Goal: Task Accomplishment & Management: Manage account settings

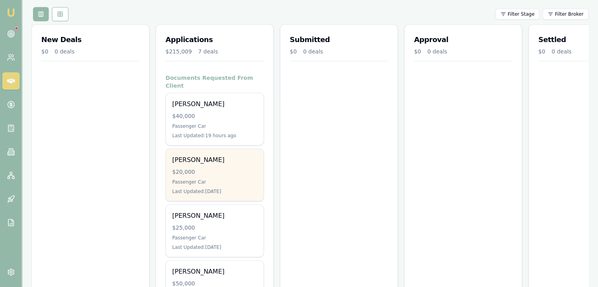
scroll to position [118, 0]
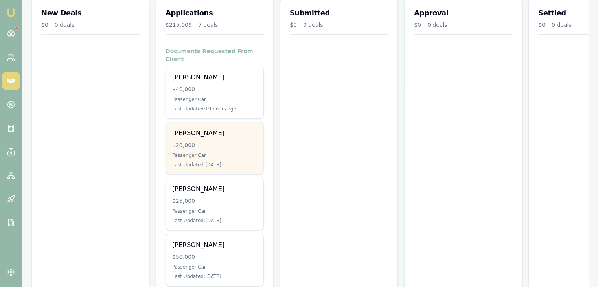
click at [226, 142] on div "Taliya Smith $20,000 Passenger Car Last Updated: 1 day ago" at bounding box center [215, 148] width 98 height 52
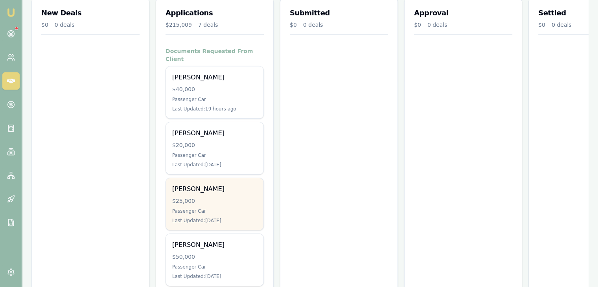
click at [216, 197] on div "$25,000" at bounding box center [214, 201] width 85 height 8
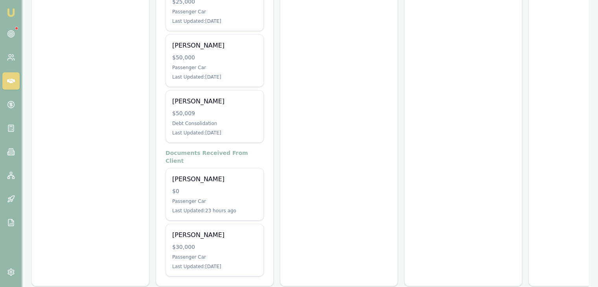
scroll to position [318, 0]
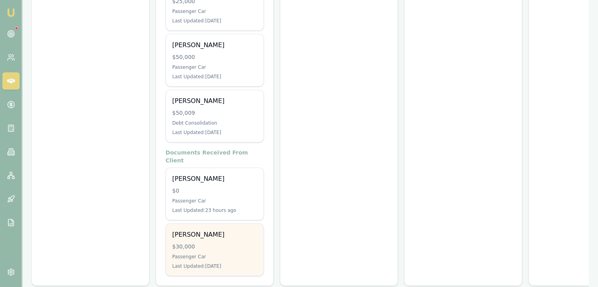
click at [208, 254] on div "Passenger Car" at bounding box center [214, 257] width 85 height 6
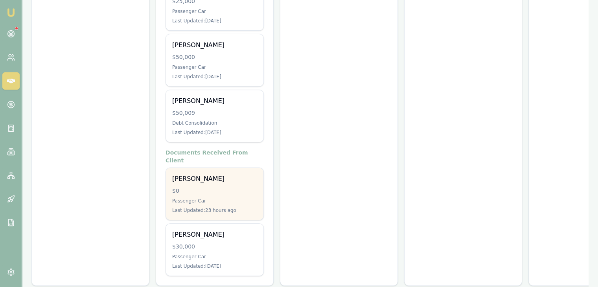
click at [214, 178] on div "Andrew Cowan $0 Passenger Car Last Updated: 23 hours ago" at bounding box center [215, 194] width 98 height 52
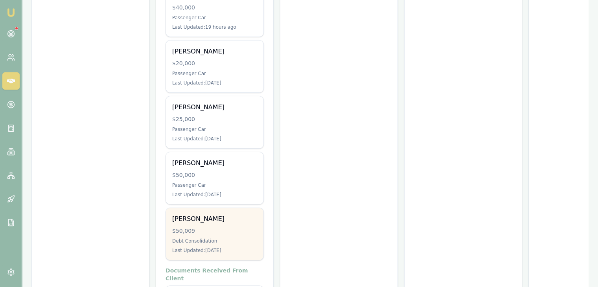
scroll to position [160, 0]
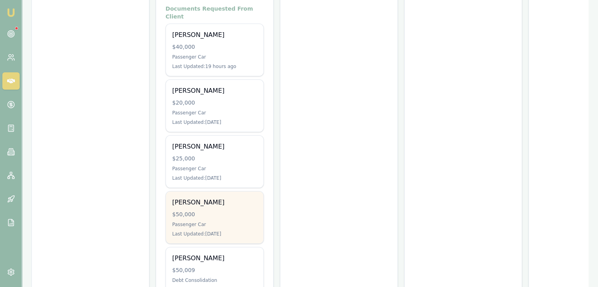
click at [201, 210] on div "$50,000" at bounding box center [214, 214] width 85 height 8
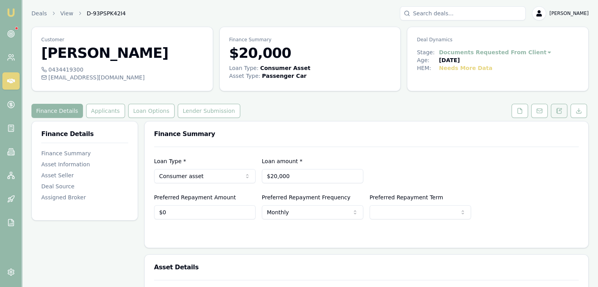
click at [561, 109] on icon at bounding box center [559, 111] width 6 height 6
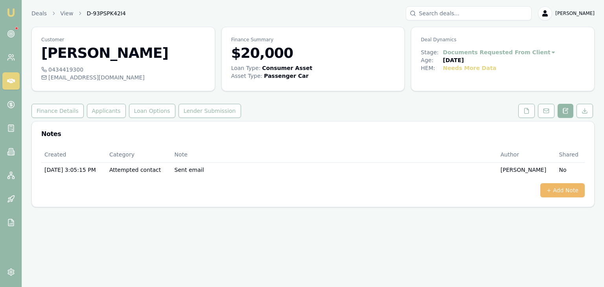
click at [552, 193] on button "+ Add Note" at bounding box center [562, 190] width 44 height 14
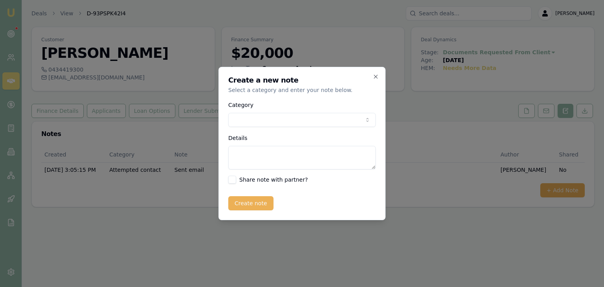
click at [239, 119] on body "Emu Broker Deals View D-93PSPK42I4 [PERSON_NAME] Toggle Menu Customer [PERSON_N…" at bounding box center [302, 143] width 604 height 287
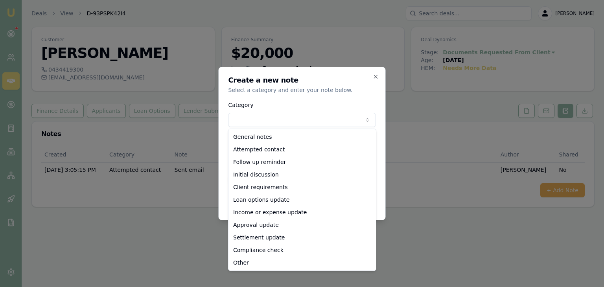
select select "ATTEMPTED_CONTACT"
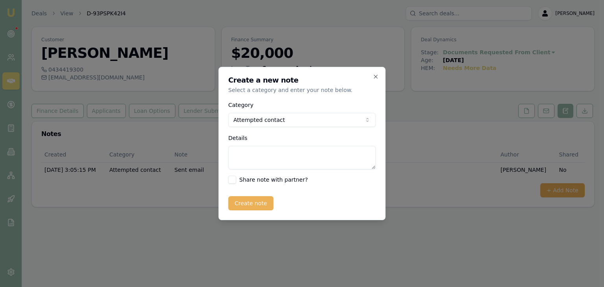
click at [251, 156] on textarea "Details" at bounding box center [301, 158] width 147 height 24
type textarea "Went to MB"
click at [247, 205] on button "Create note" at bounding box center [250, 203] width 45 height 14
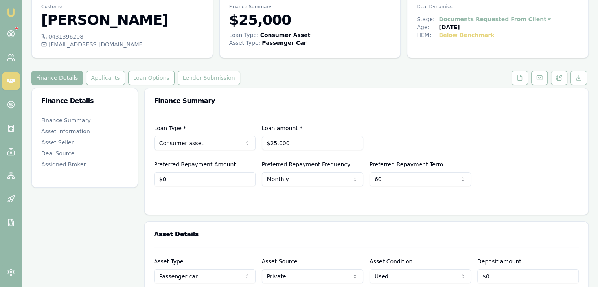
scroll to position [79, 0]
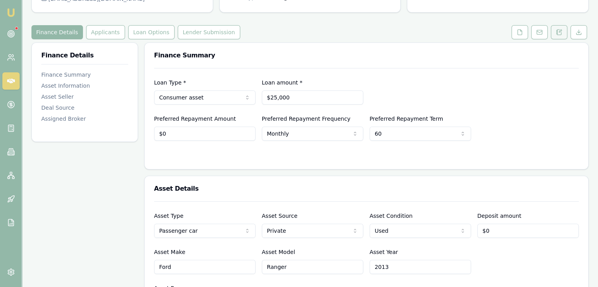
click at [557, 32] on icon at bounding box center [556, 32] width 1 height 0
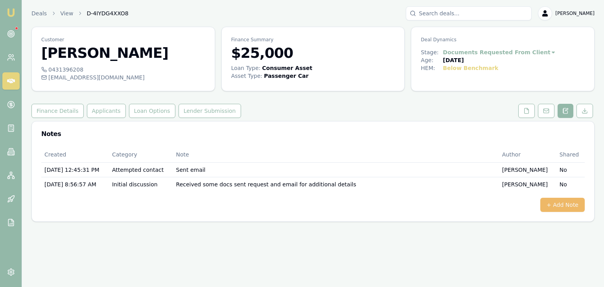
click at [564, 202] on button "+ Add Note" at bounding box center [562, 205] width 44 height 14
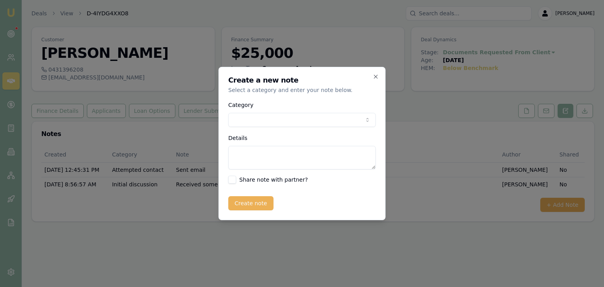
click at [297, 121] on body "Emu Broker Deals View D-4IYDG4XXO8 Baron Ketterman Toggle Menu Customer Brooke …" at bounding box center [302, 143] width 604 height 287
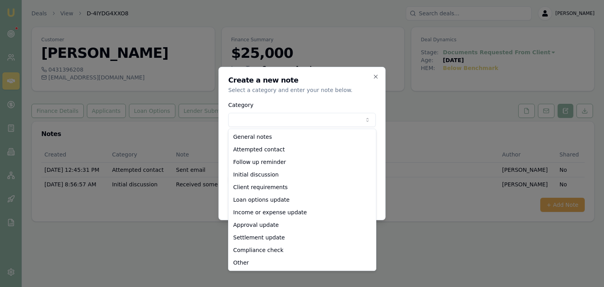
select select "ATTEMPTED_CONTACT"
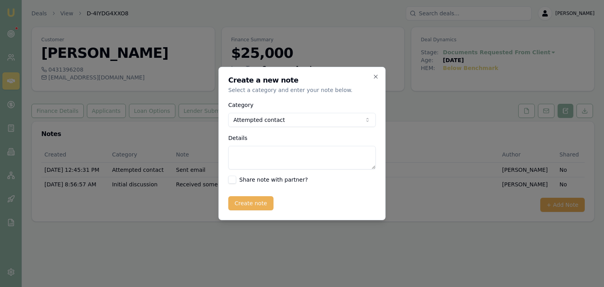
click at [256, 153] on textarea "Details" at bounding box center [301, 158] width 147 height 24
type textarea "Called on addresses pending"
click at [237, 203] on button "Create note" at bounding box center [250, 203] width 45 height 14
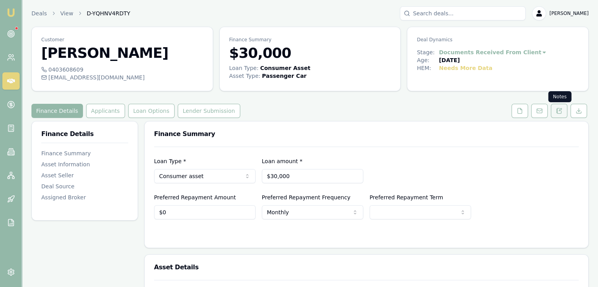
click at [560, 110] on icon at bounding box center [559, 111] width 6 height 6
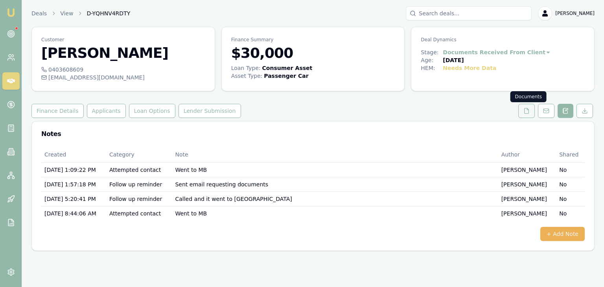
click at [526, 110] on icon at bounding box center [526, 111] width 6 height 6
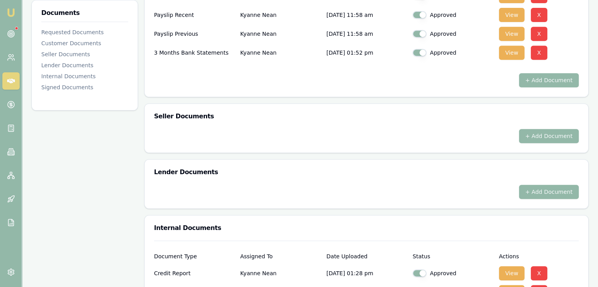
scroll to position [393, 0]
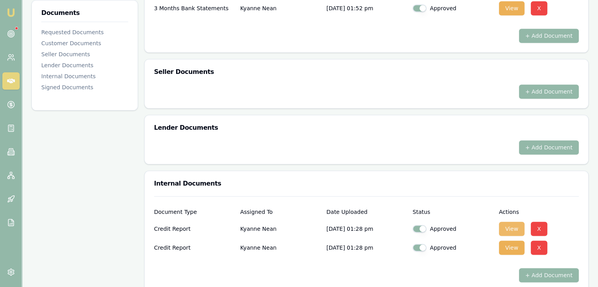
click at [512, 226] on button "View" at bounding box center [512, 229] width 26 height 14
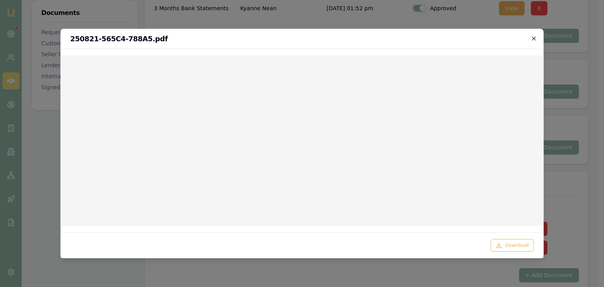
click at [533, 37] on icon "button" at bounding box center [533, 38] width 6 height 6
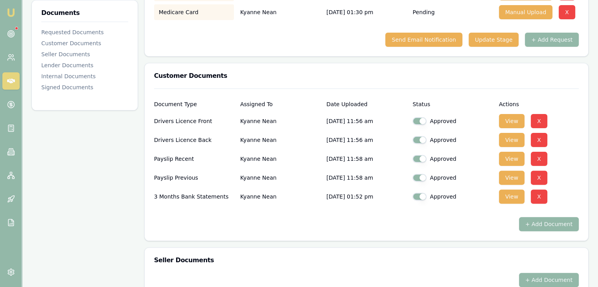
scroll to position [217, 0]
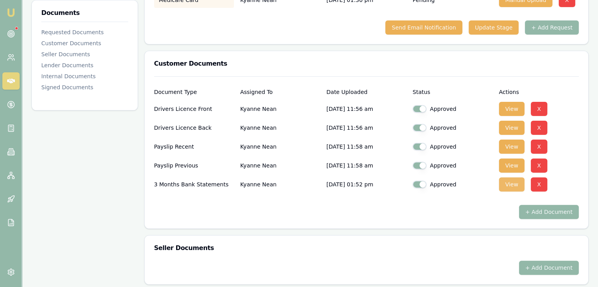
click at [508, 184] on button "View" at bounding box center [512, 184] width 26 height 14
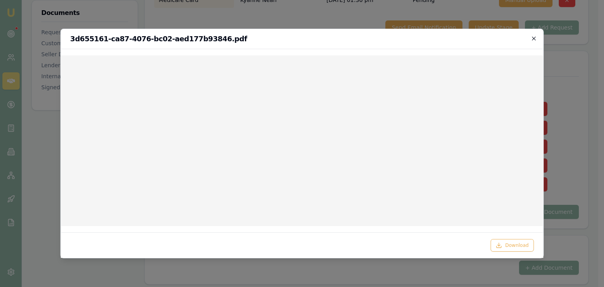
click at [532, 38] on icon "button" at bounding box center [533, 38] width 6 height 6
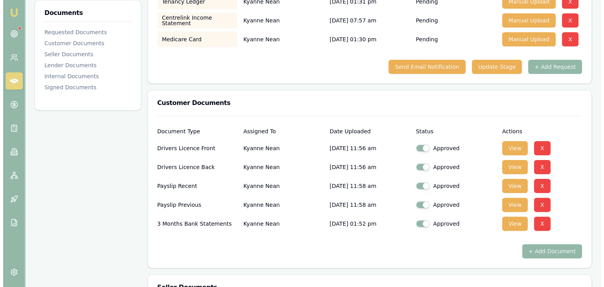
scroll to position [0, 0]
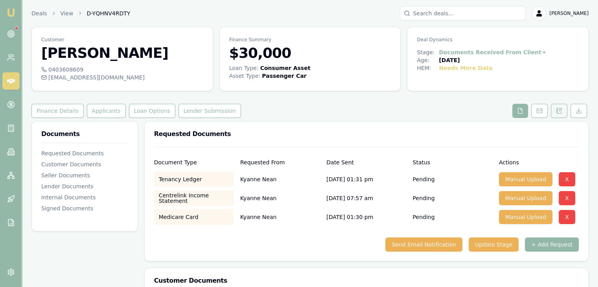
click at [560, 111] on icon at bounding box center [559, 111] width 6 height 6
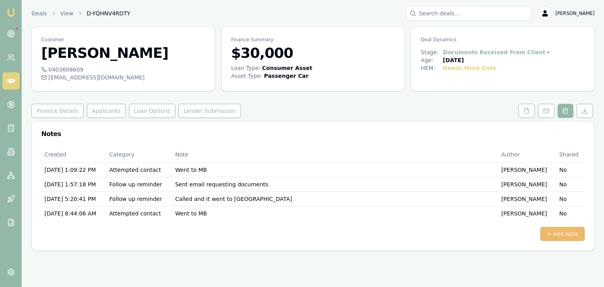
click at [558, 236] on button "+ Add Note" at bounding box center [562, 234] width 44 height 14
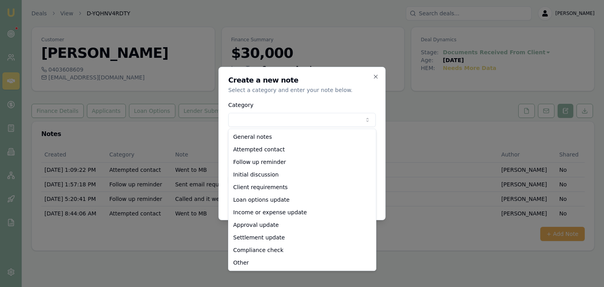
click at [270, 116] on body "Emu Broker Deals View D-YQHNV4RDTY Baron Ketterman Toggle Menu Customer Kyanne …" at bounding box center [302, 143] width 604 height 287
select select "ATTEMPTED_CONTACT"
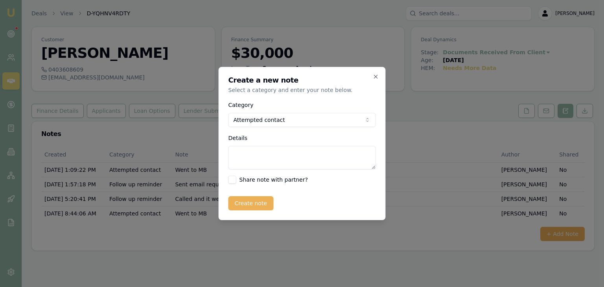
click at [244, 154] on textarea "Details" at bounding box center [301, 158] width 147 height 24
type textarea "Went to MB"
click at [255, 204] on button "Create note" at bounding box center [250, 203] width 45 height 14
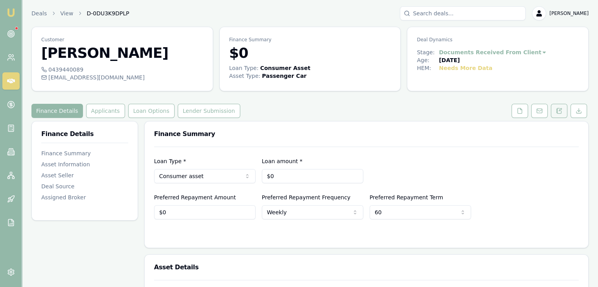
click at [561, 110] on icon at bounding box center [560, 110] width 2 height 2
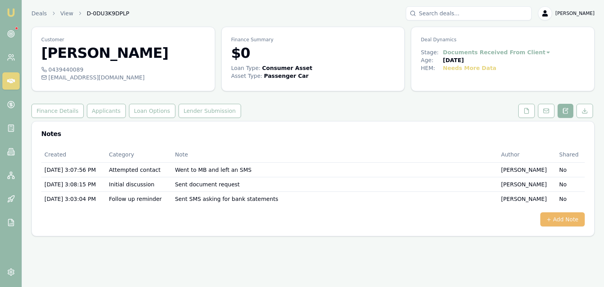
click at [557, 219] on button "+ Add Note" at bounding box center [562, 219] width 44 height 14
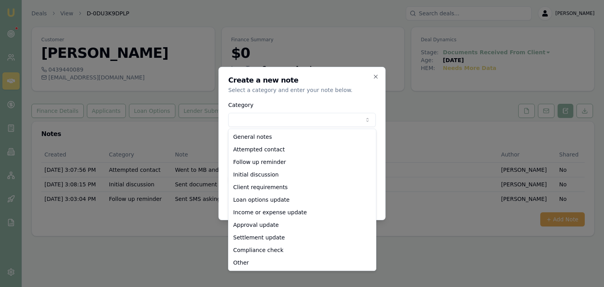
click at [252, 121] on body "Emu Broker Deals View D-0DU3K9DPLP [PERSON_NAME] Toggle Menu Customer [PERSON_N…" at bounding box center [302, 143] width 604 height 287
select select "OTHER"
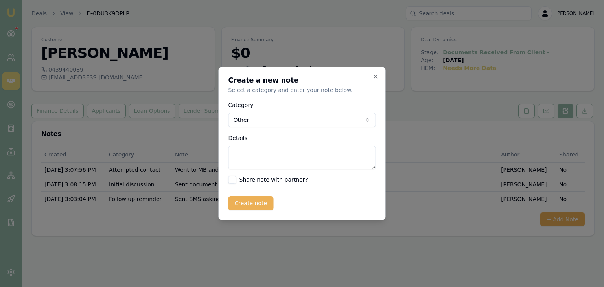
click at [250, 155] on textarea "Details" at bounding box center [301, 158] width 147 height 24
type textarea "Need to add wife as co borrower"
click at [249, 202] on button "Create note" at bounding box center [250, 203] width 45 height 14
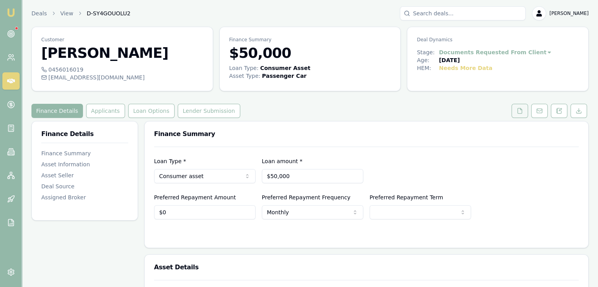
click at [520, 109] on icon at bounding box center [520, 111] width 6 height 6
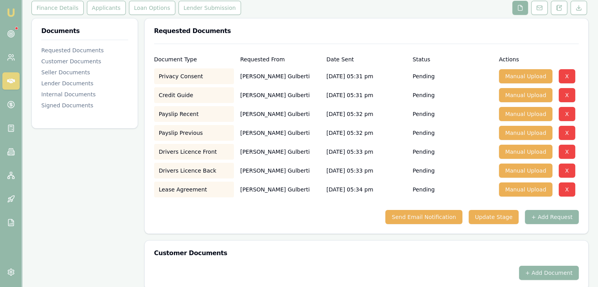
scroll to position [118, 0]
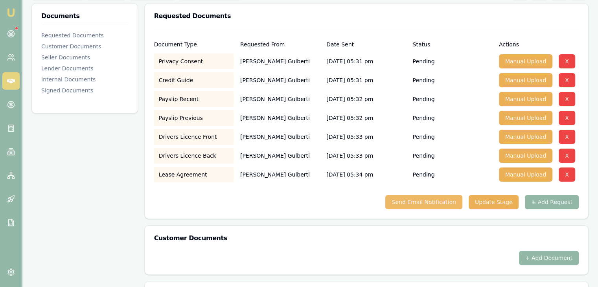
click at [426, 201] on button "Send Email Notification" at bounding box center [423, 202] width 77 height 14
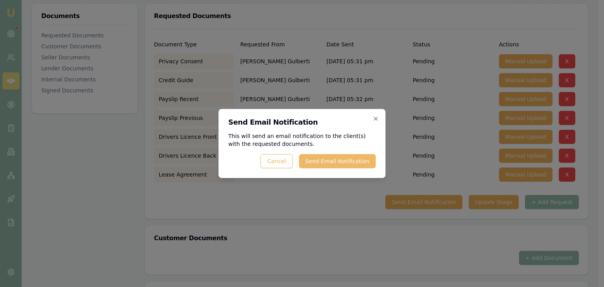
click at [341, 161] on button "Send Email Notification" at bounding box center [337, 161] width 77 height 14
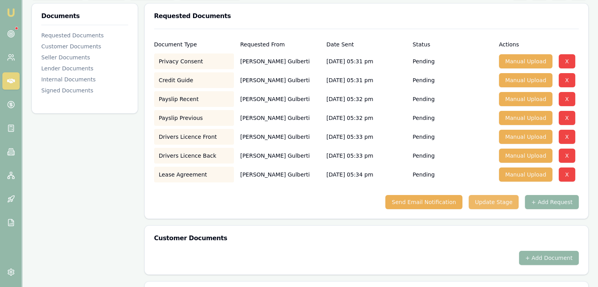
click at [506, 200] on button "Update Stage" at bounding box center [494, 202] width 50 height 14
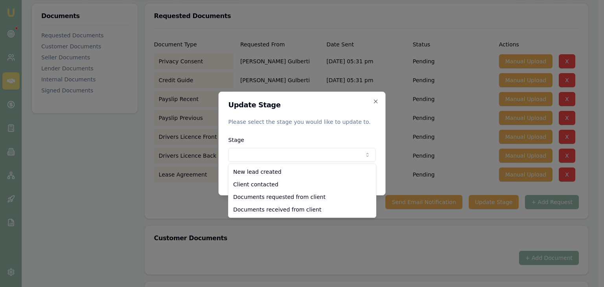
click at [313, 156] on body "Emu Broker Deals View D-SY4GOUOLU2 [PERSON_NAME] Toggle Menu Customer [PERSON_N…" at bounding box center [299, 25] width 598 height 287
select select "DOCUMENTS_REQUESTED_FROM_CLIENT"
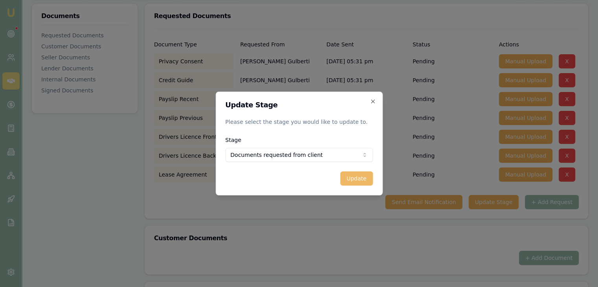
click at [354, 178] on button "Update" at bounding box center [356, 178] width 33 height 14
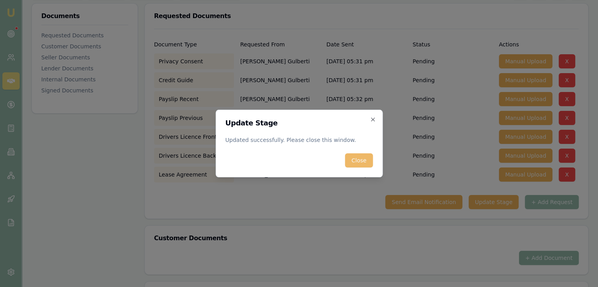
click at [355, 158] on button "Close" at bounding box center [359, 160] width 28 height 14
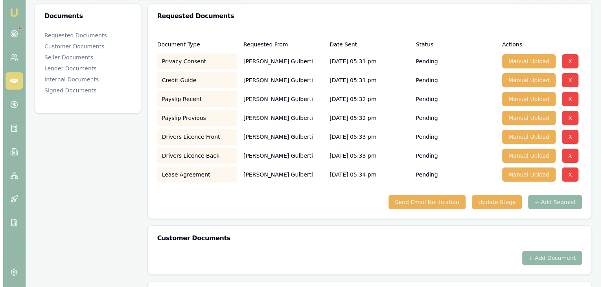
scroll to position [0, 0]
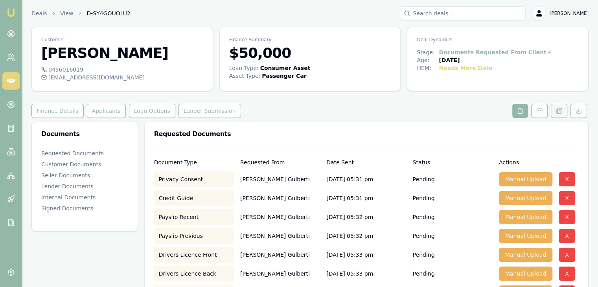
click at [559, 109] on icon at bounding box center [559, 111] width 6 height 6
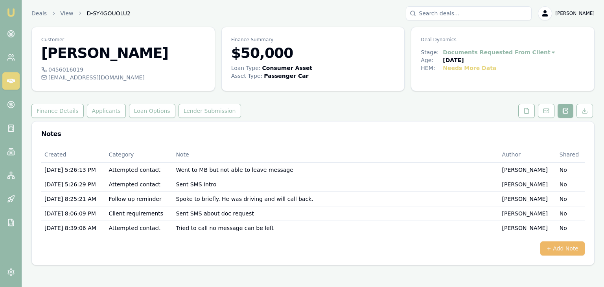
click at [555, 250] on button "+ Add Note" at bounding box center [562, 248] width 44 height 14
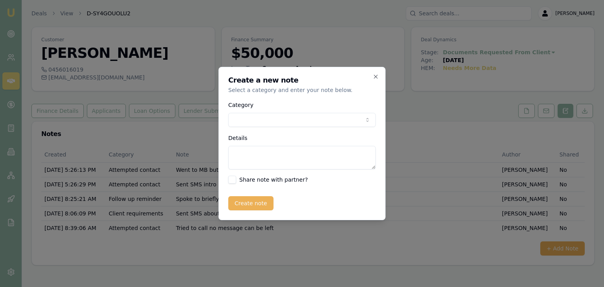
click at [248, 120] on body "Emu Broker Deals View D-SY4GOUOLU2 [PERSON_NAME] Toggle Menu Customer [PERSON_N…" at bounding box center [302, 143] width 604 height 287
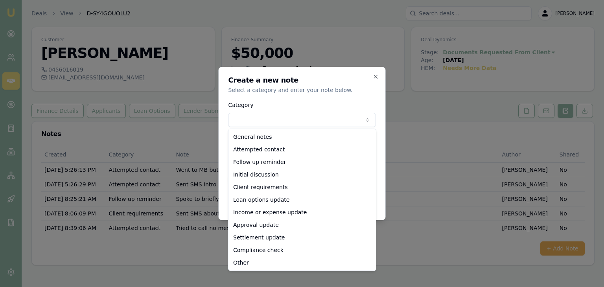
select select "ATTEMPTED_CONTACT"
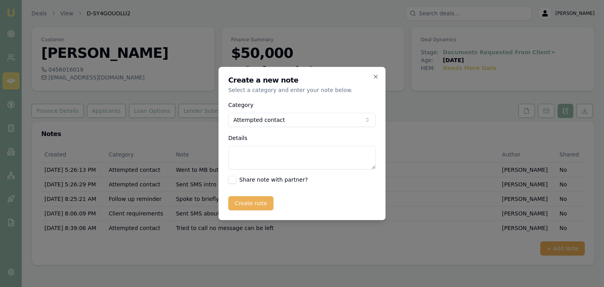
click at [244, 156] on textarea "Details" at bounding box center [301, 158] width 147 height 24
type textarea "Im being ghosted"
click at [239, 204] on button "Create note" at bounding box center [250, 203] width 45 height 14
